Goal: Task Accomplishment & Management: Manage account settings

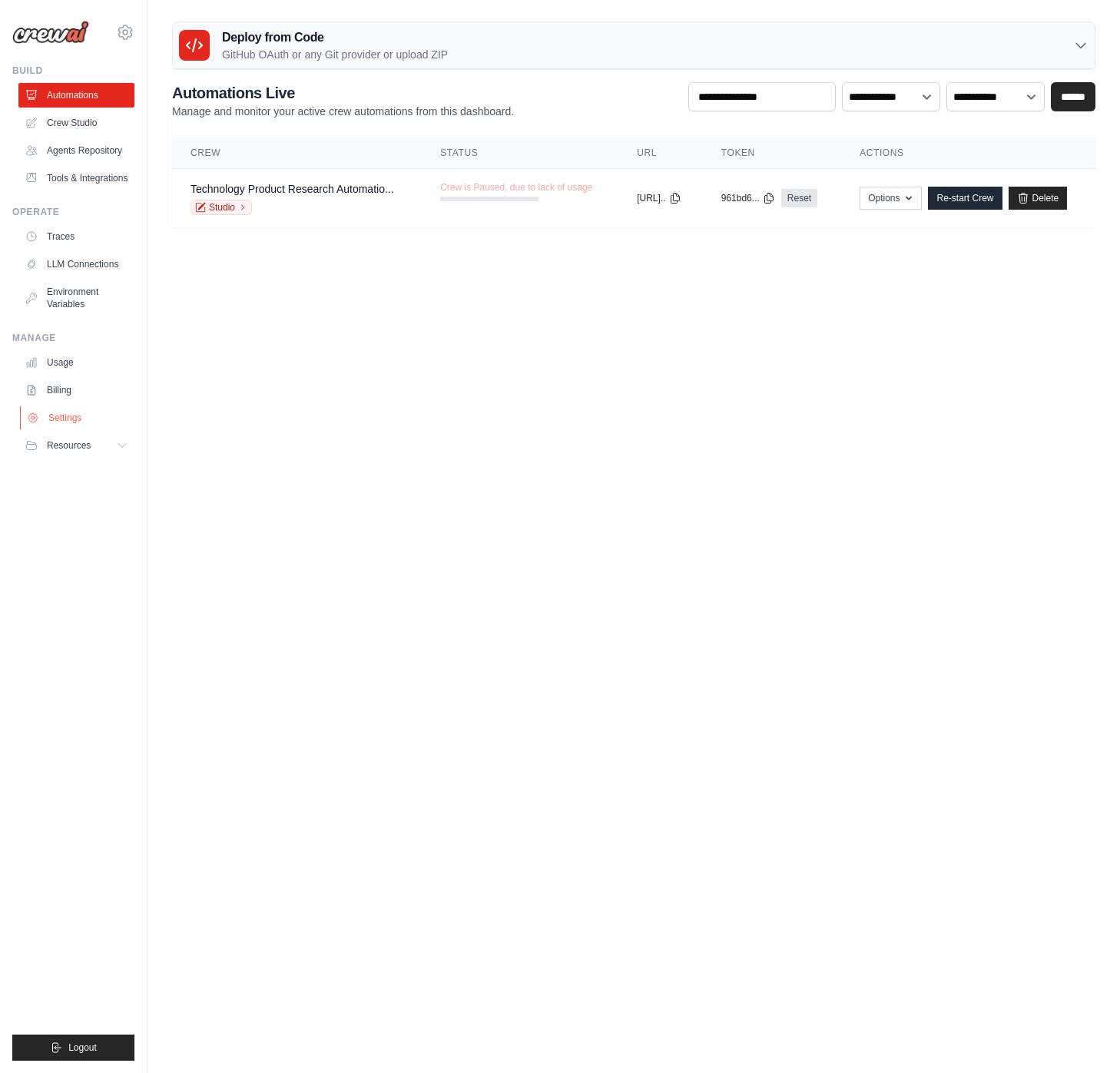
click at [65, 417] on link "Settings" at bounding box center [78, 417] width 116 height 24
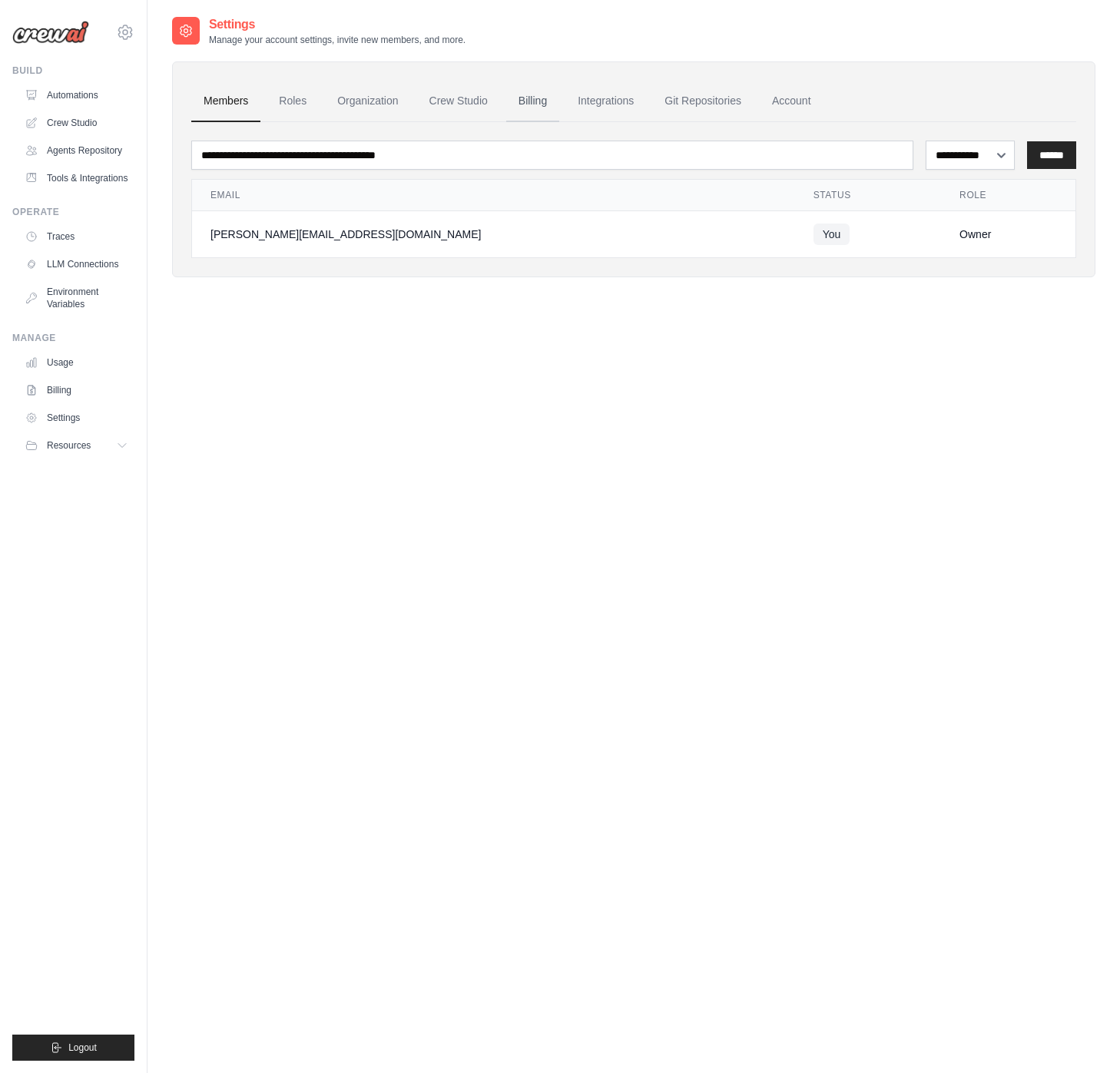
click at [506, 96] on link "Billing" at bounding box center [532, 101] width 53 height 41
